Goal: Communication & Community: Answer question/provide support

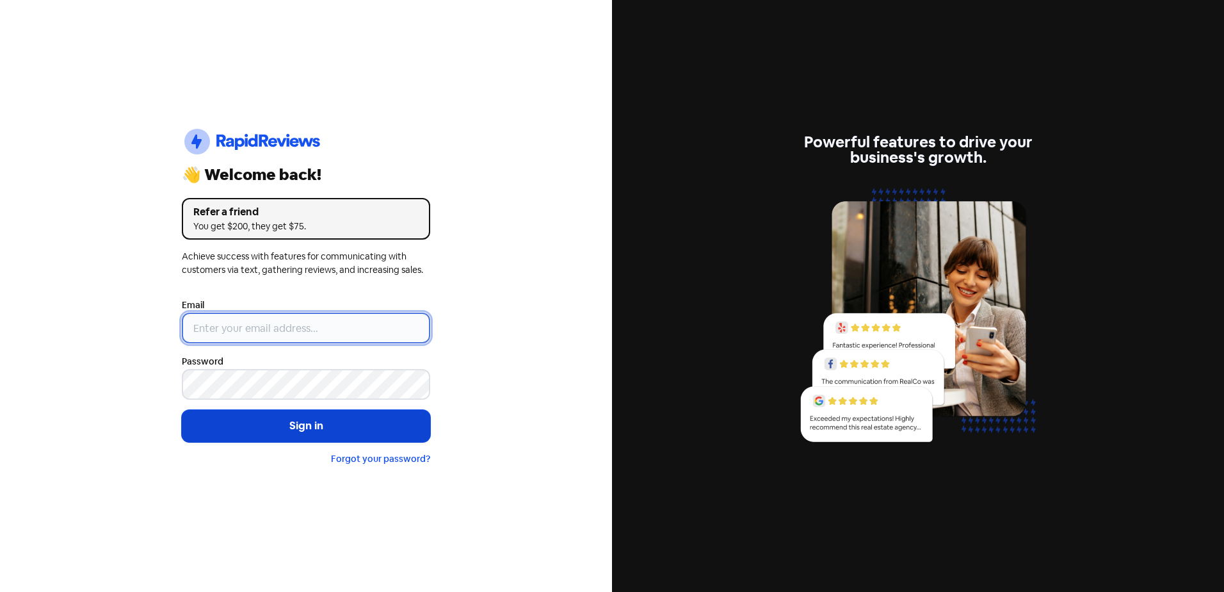
type input "[EMAIL_ADDRESS][DOMAIN_NAME]"
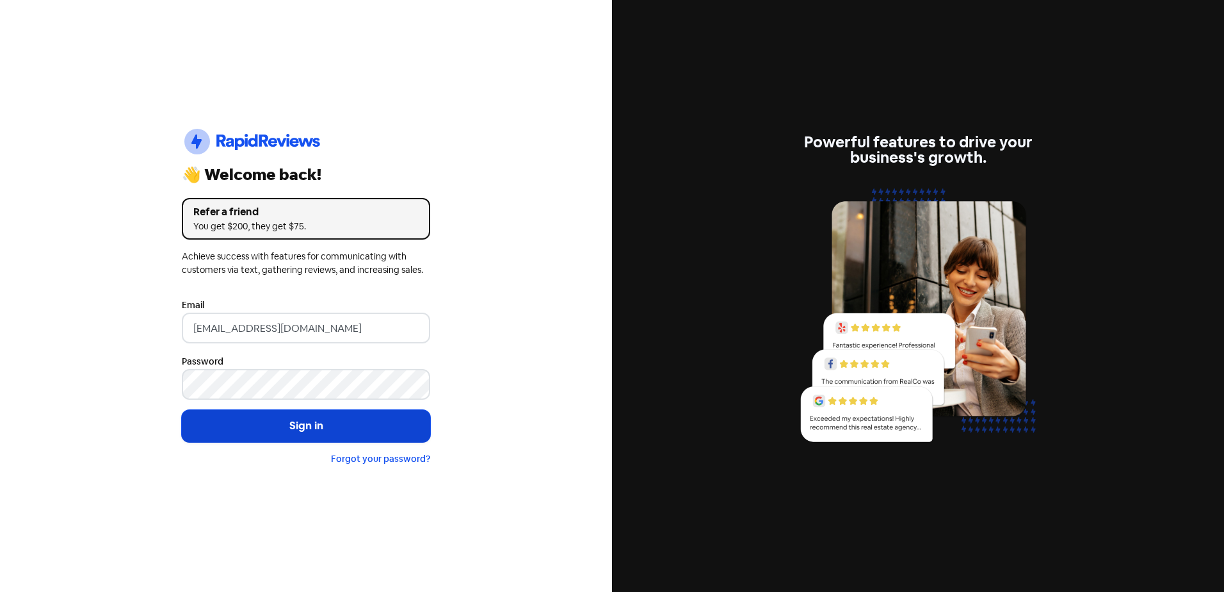
click at [305, 429] on button "Sign in" at bounding box center [306, 426] width 248 height 32
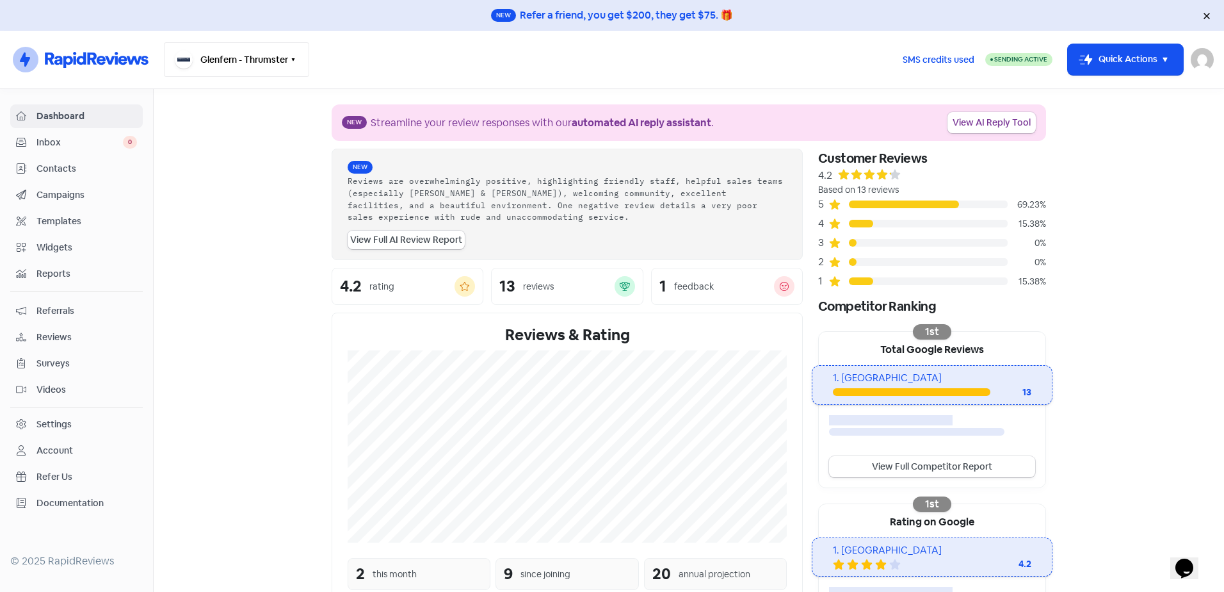
click at [260, 56] on button "Glenfern - Thrumster" at bounding box center [236, 59] width 145 height 35
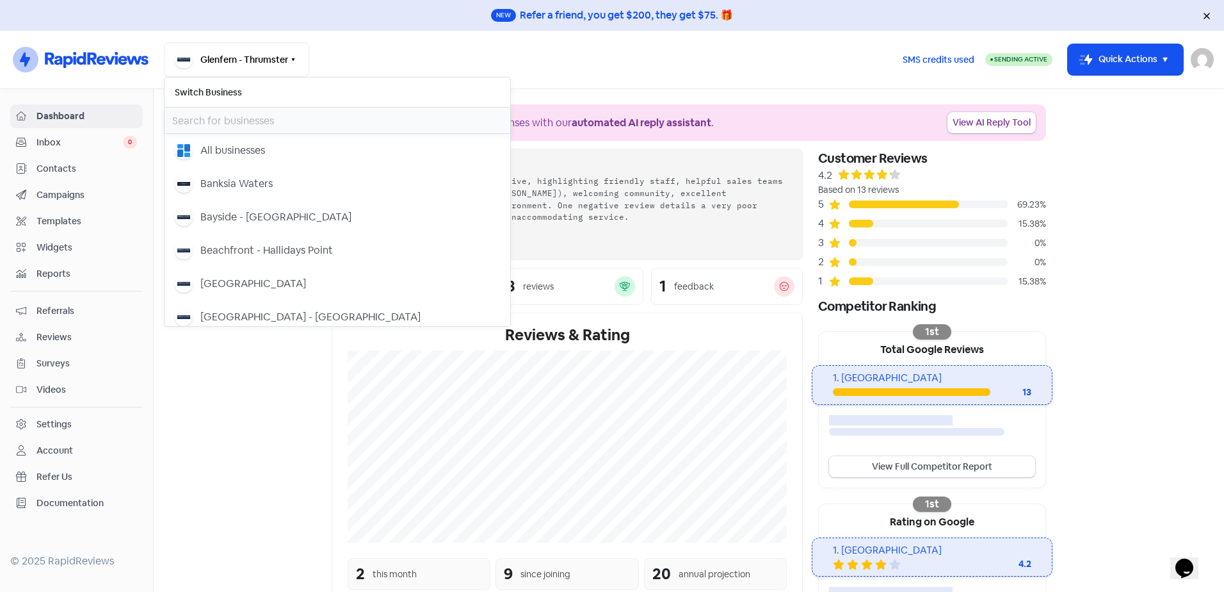
click at [286, 122] on input "text" at bounding box center [338, 121] width 346 height 26
click at [265, 113] on input "text" at bounding box center [338, 121] width 346 height 26
click at [266, 118] on input "text" at bounding box center [338, 121] width 346 height 26
drag, startPoint x: 243, startPoint y: 122, endPoint x: 253, endPoint y: 124, distance: 10.3
click at [243, 122] on input "text" at bounding box center [338, 121] width 346 height 26
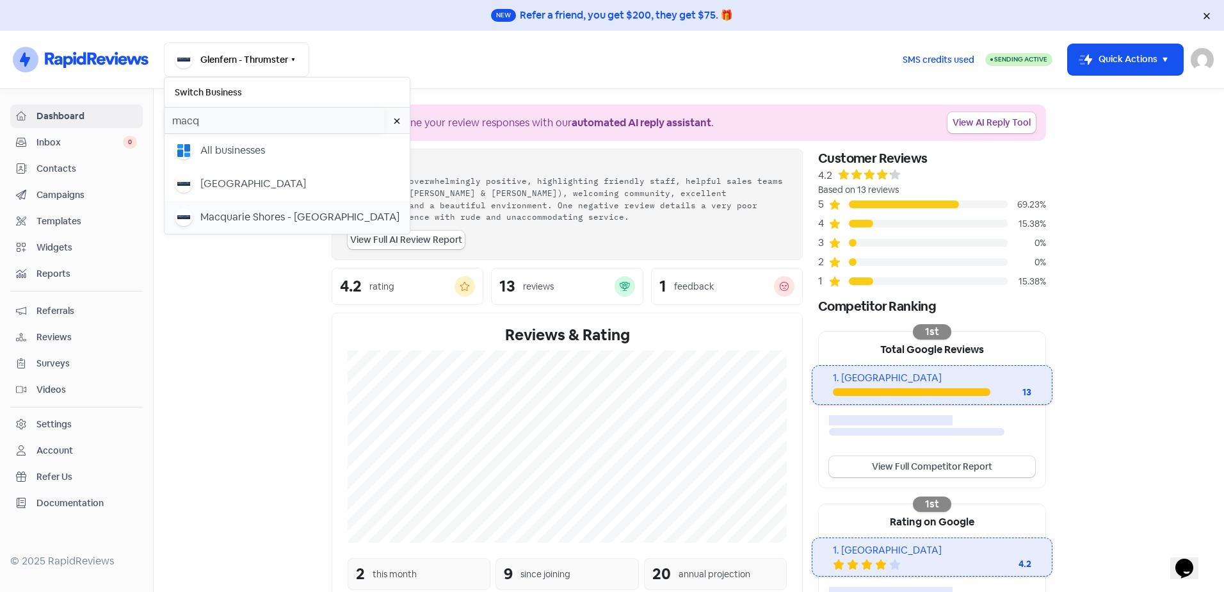
type input "macq"
click at [253, 221] on div "Macquarie Shores - [GEOGRAPHIC_DATA]" at bounding box center [299, 216] width 199 height 15
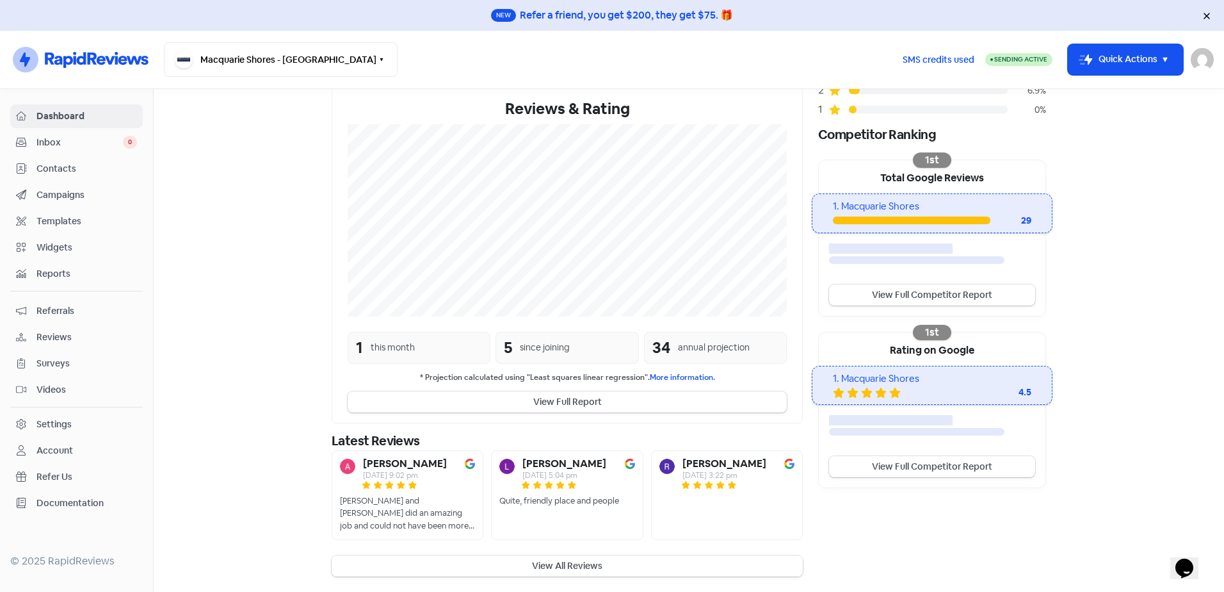
scroll to position [184, 0]
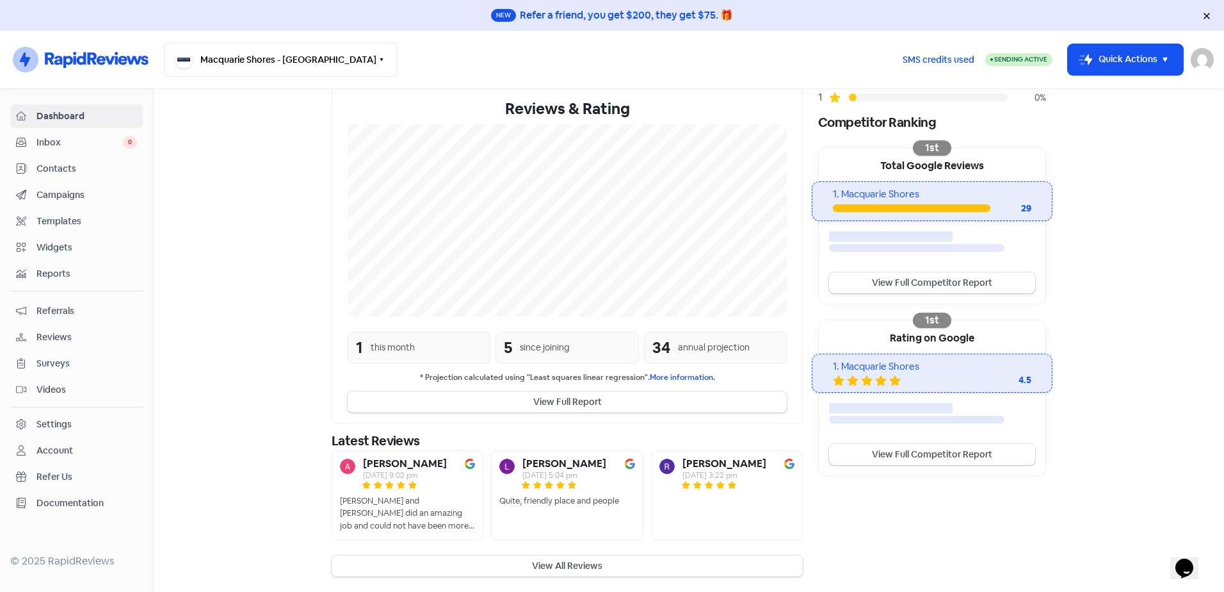
click at [576, 571] on button "View All Reviews" at bounding box center [567, 565] width 471 height 21
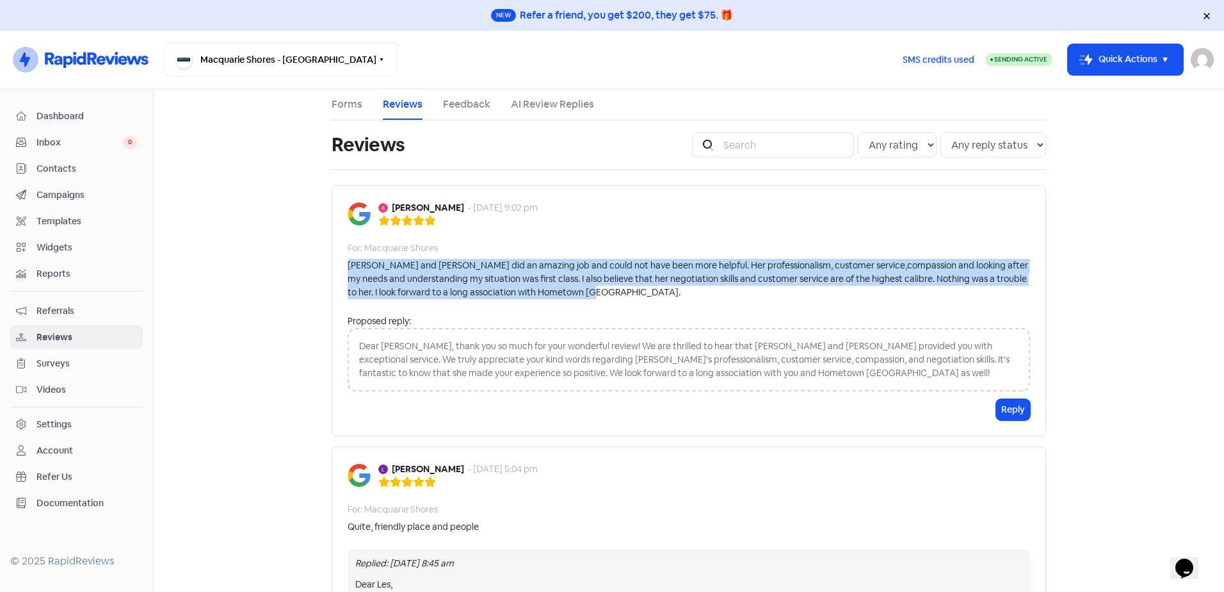
drag, startPoint x: 602, startPoint y: 296, endPoint x: 343, endPoint y: 265, distance: 260.5
click at [348, 265] on div "[PERSON_NAME] and [PERSON_NAME] did an amazing job and could not have been more…" at bounding box center [689, 279] width 683 height 40
copy div "[PERSON_NAME] and [PERSON_NAME] did an amazing job and could not have been more…"
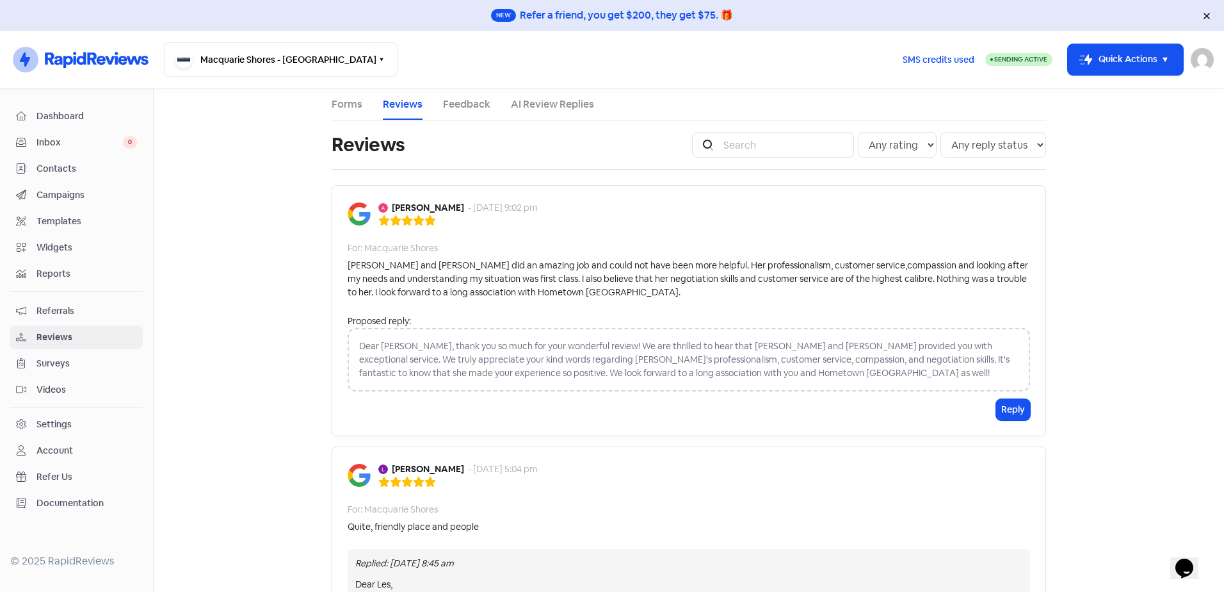
click at [911, 364] on div "Dear [PERSON_NAME], thank you so much for your wonderful review! We are thrille…" at bounding box center [689, 359] width 683 height 63
click at [996, 410] on button "Reply" at bounding box center [1013, 409] width 34 height 21
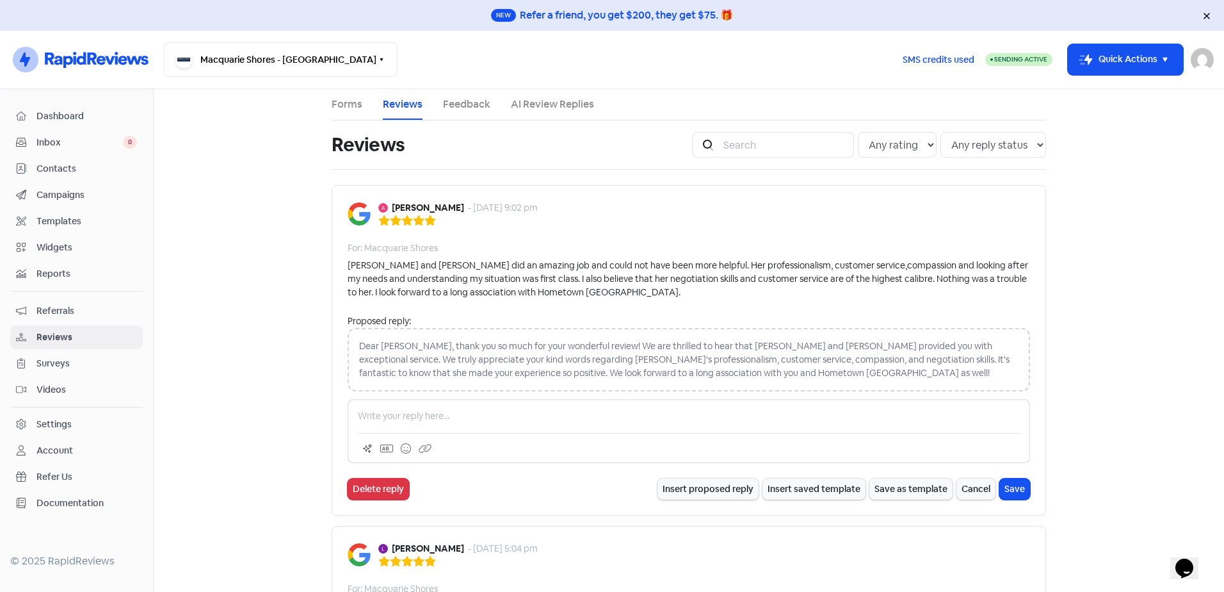
click at [400, 418] on p at bounding box center [689, 415] width 662 height 13
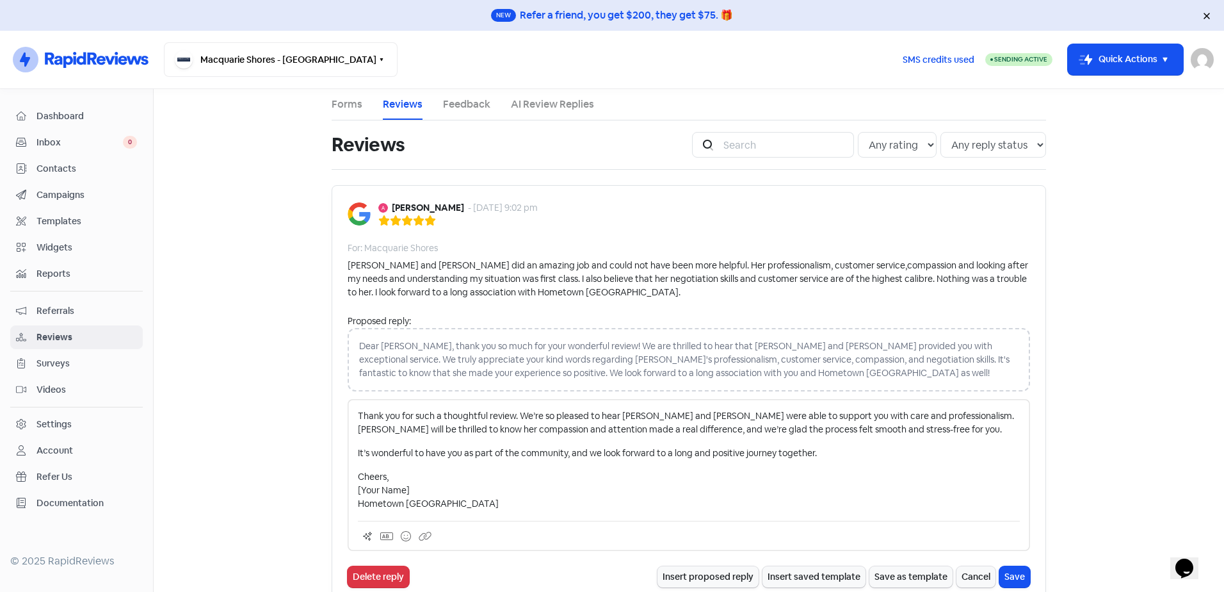
click at [400, 418] on p "Thank you for such a thoughtful review. We’re so pleased to hear [PERSON_NAME] …" at bounding box center [689, 422] width 662 height 27
click at [358, 417] on p "Thank you for such a thoughtful review. We’re so pleased to hear [PERSON_NAME] …" at bounding box center [689, 422] width 662 height 27
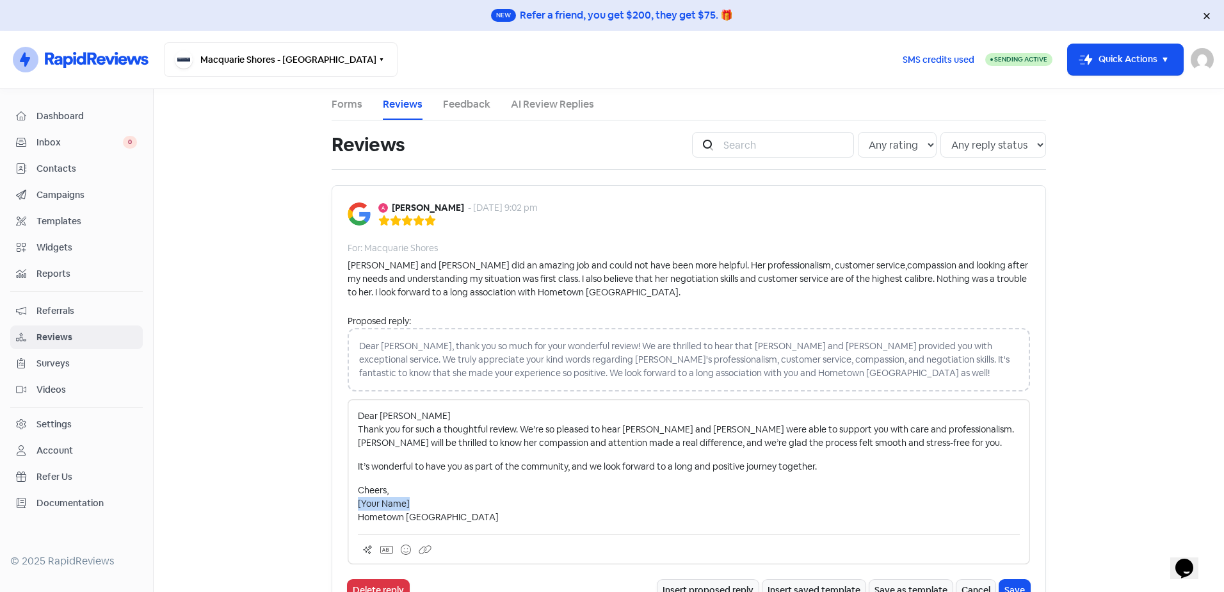
drag, startPoint x: 413, startPoint y: 506, endPoint x: 296, endPoint y: 504, distance: 117.2
click at [296, 504] on main "Forms Reviews Feedback AI Review Replies Reviews Icon For Search Any rating 5 s…" at bounding box center [689, 340] width 1071 height 503
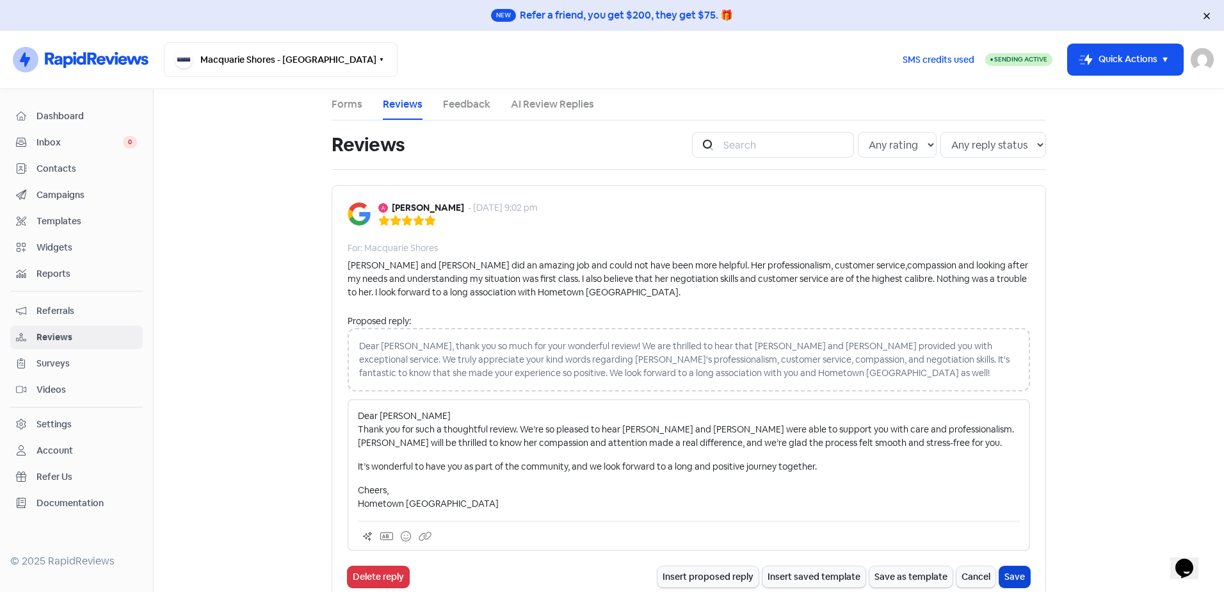
click at [1004, 576] on button "Save" at bounding box center [1015, 576] width 31 height 21
